Goal: Task Accomplishment & Management: Manage account settings

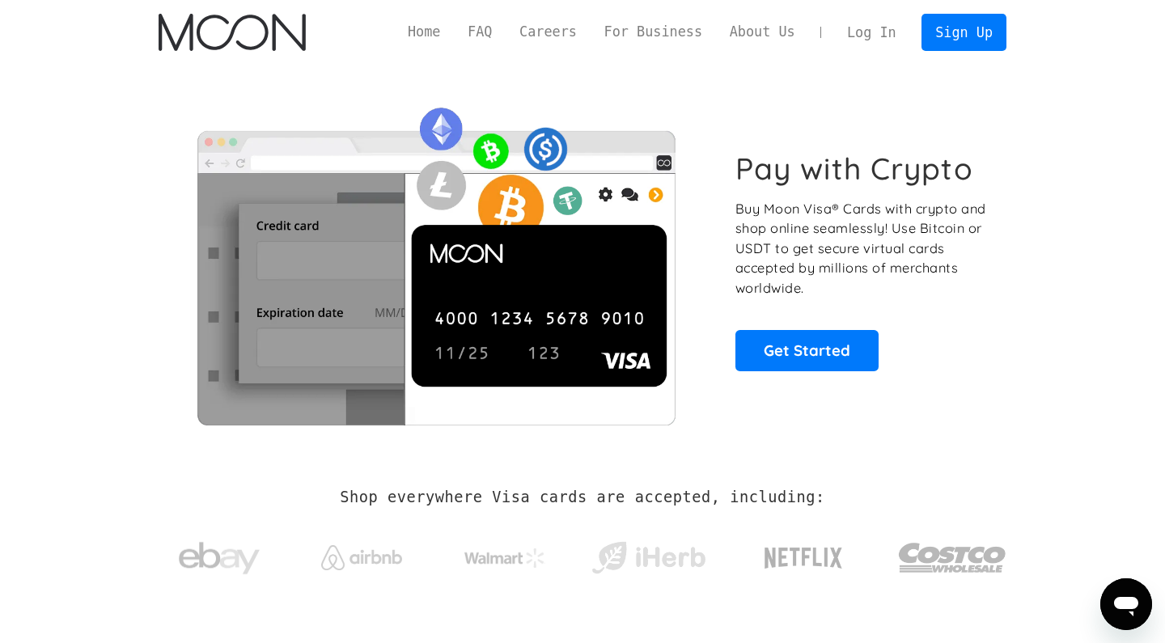
click at [852, 28] on link "Log In" at bounding box center [871, 33] width 76 height 36
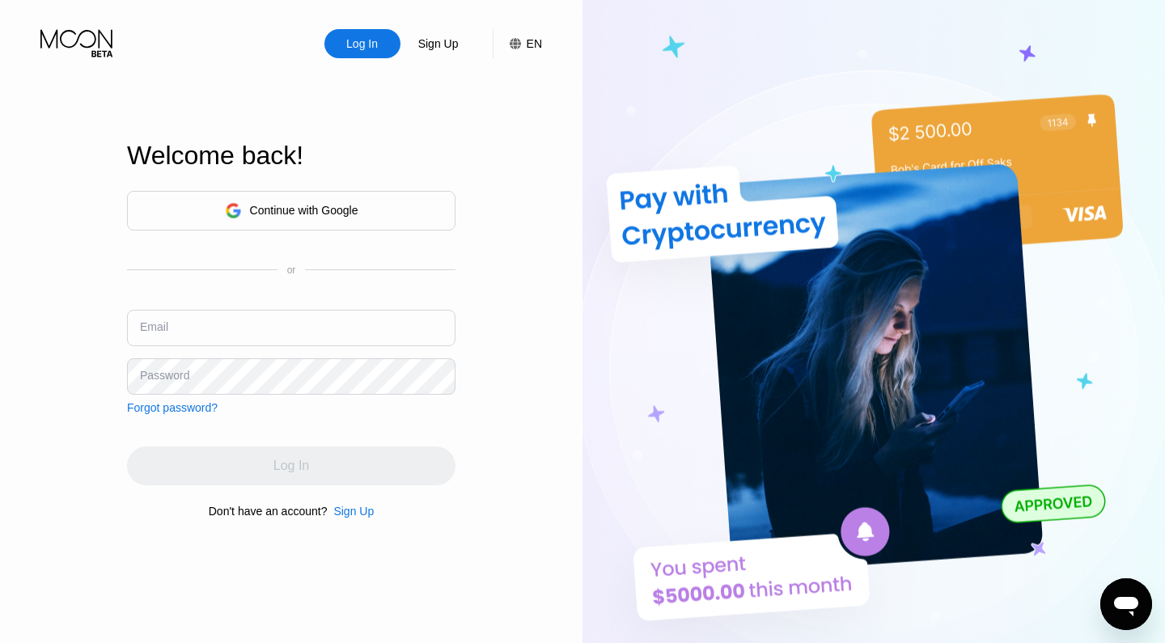
click at [286, 303] on div "Continue with Google or Email Password Forgot password?" at bounding box center [291, 302] width 329 height 223
click at [270, 322] on input "text" at bounding box center [291, 328] width 329 height 36
click at [303, 211] on div "Continue with Google" at bounding box center [304, 210] width 108 height 13
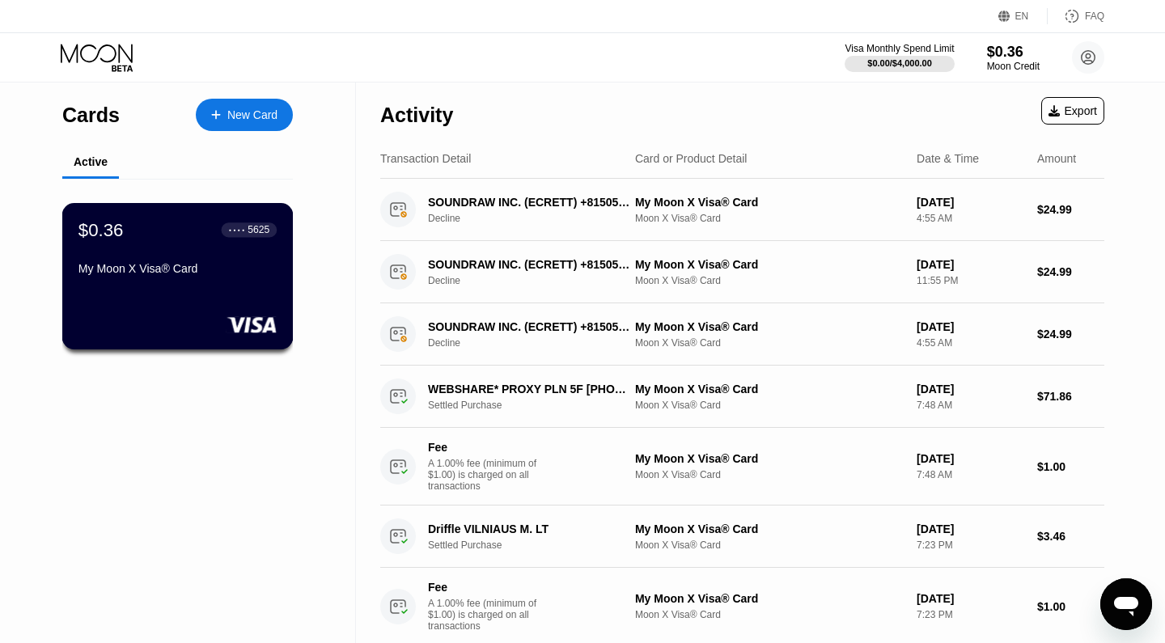
click at [251, 246] on div "$0.36 ● ● ● ● 5625 My Moon X Visa® Card" at bounding box center [177, 250] width 198 height 62
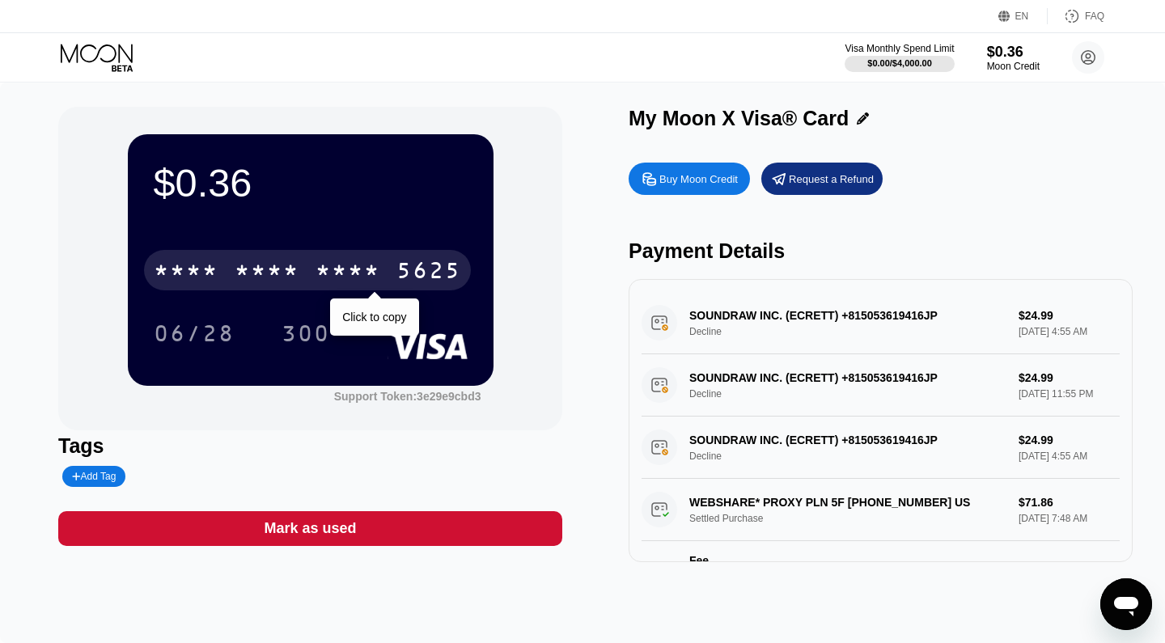
click at [384, 273] on div "* * * * * * * * * * * * 5625" at bounding box center [307, 270] width 327 height 40
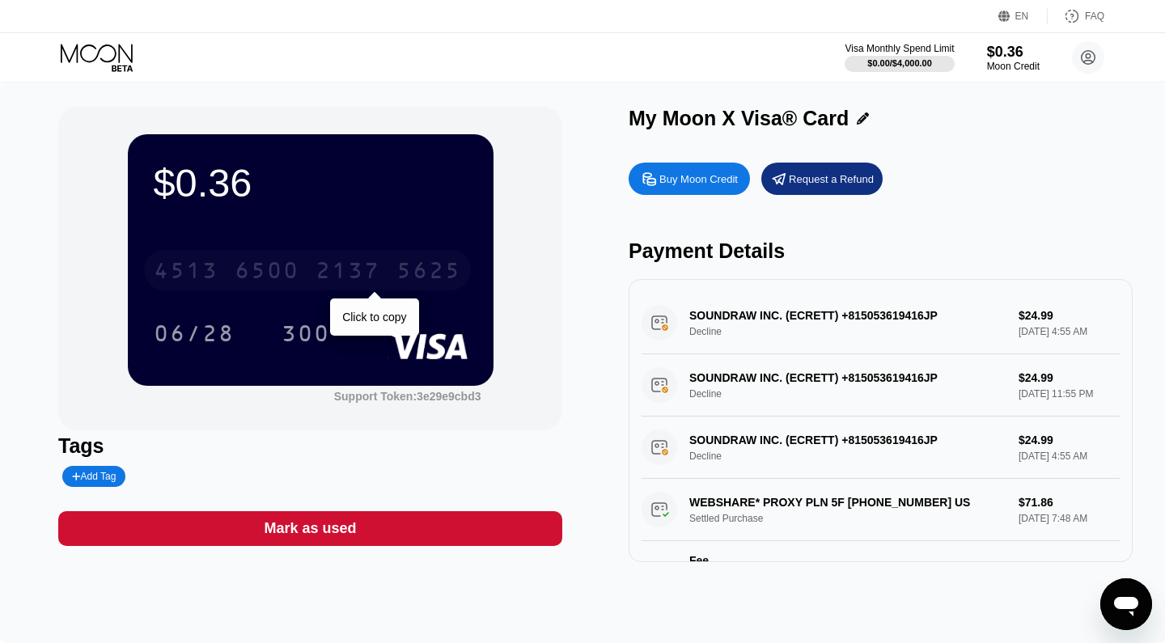
click at [362, 267] on div "2137" at bounding box center [348, 273] width 65 height 26
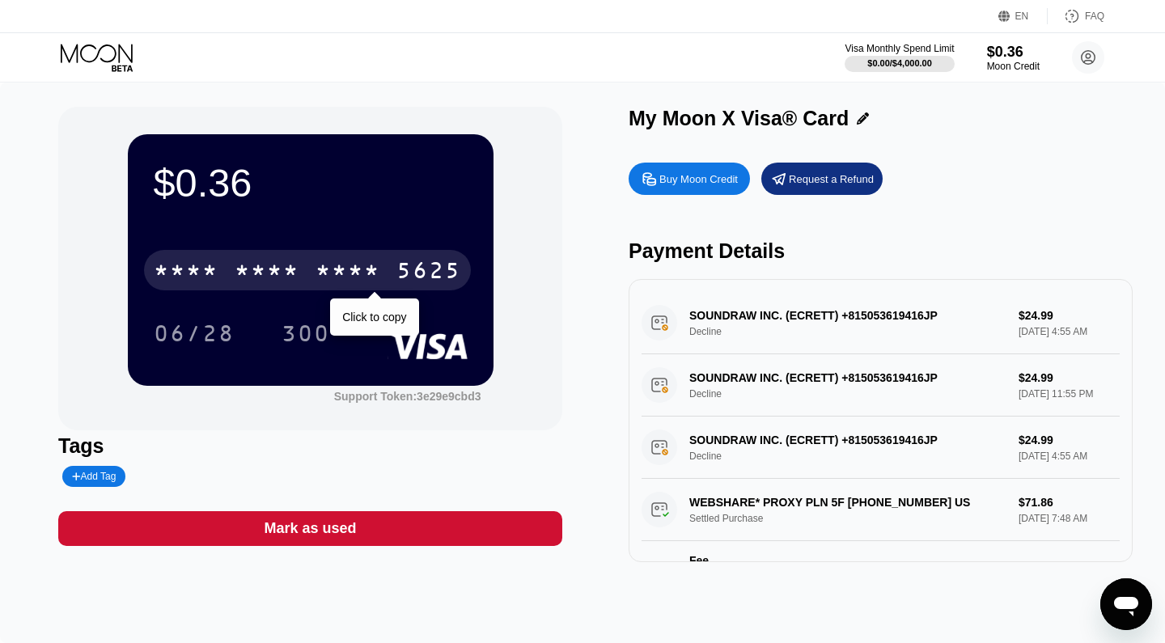
click at [238, 258] on div "* * * * * * * * * * * * 5625" at bounding box center [307, 270] width 327 height 40
click at [229, 271] on div "[CREDIT_CARD_NUMBER]" at bounding box center [307, 270] width 327 height 40
